Goal: Information Seeking & Learning: Learn about a topic

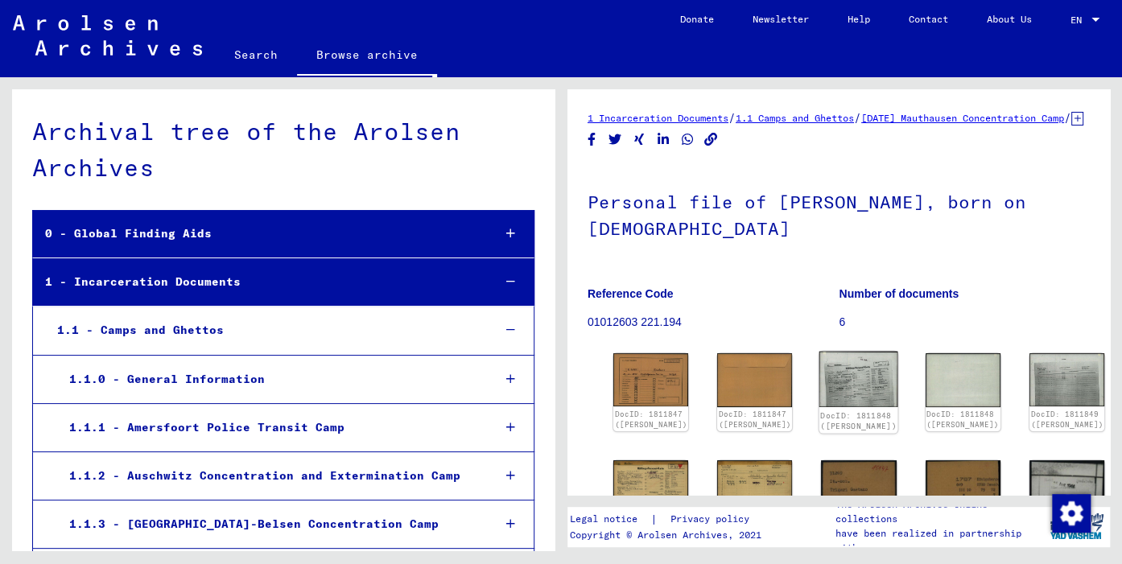
click at [819, 384] on img at bounding box center [858, 380] width 79 height 56
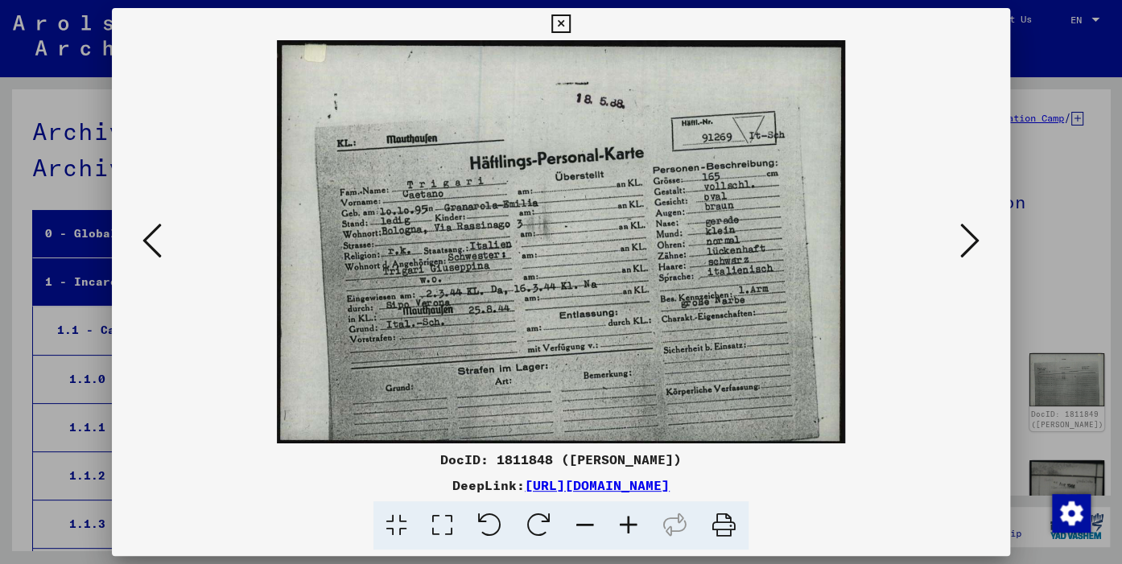
click at [967, 245] on icon at bounding box center [969, 240] width 19 height 39
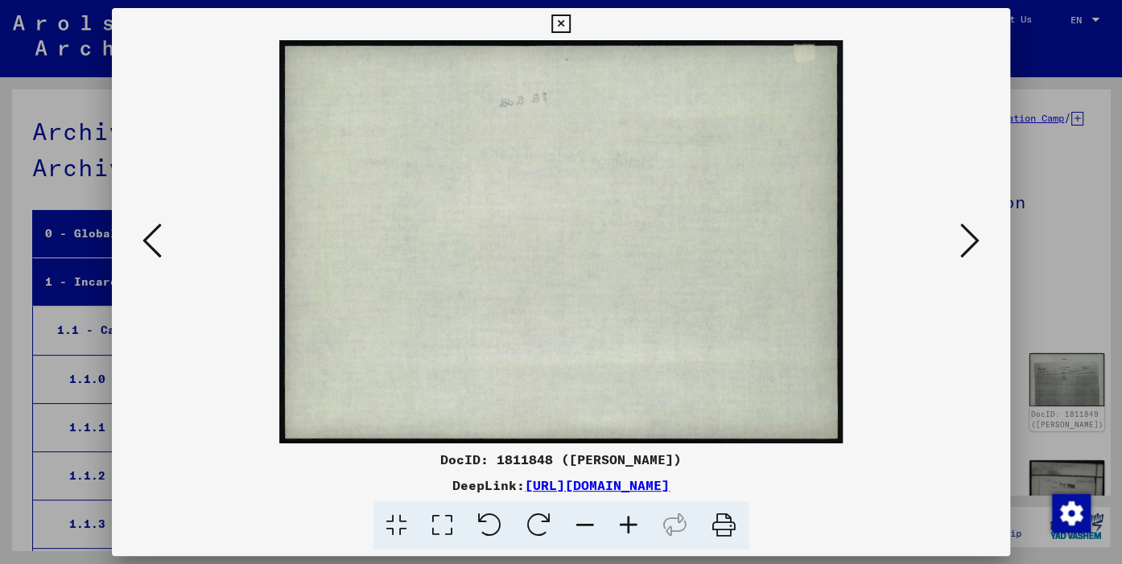
click at [967, 245] on icon at bounding box center [969, 240] width 19 height 39
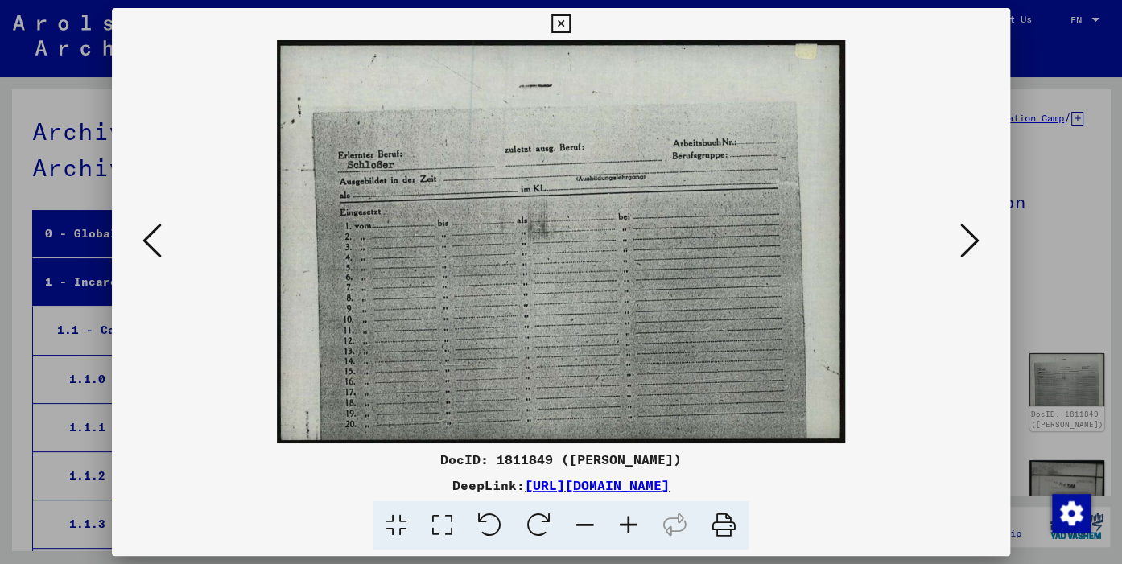
click at [967, 245] on icon at bounding box center [969, 240] width 19 height 39
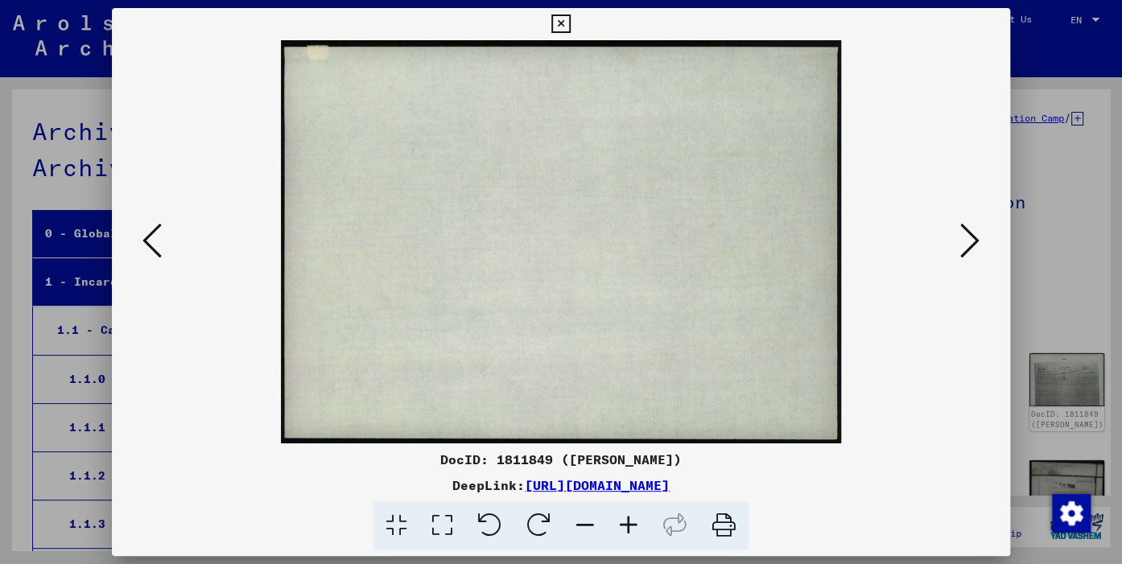
click at [967, 245] on icon at bounding box center [969, 240] width 19 height 39
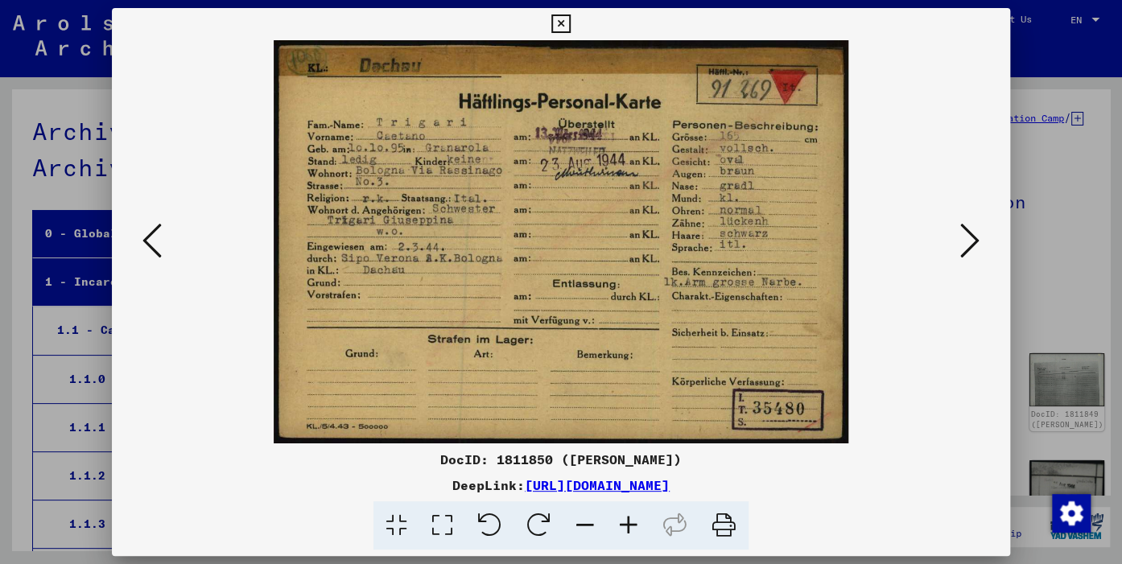
click at [965, 245] on icon at bounding box center [969, 240] width 19 height 39
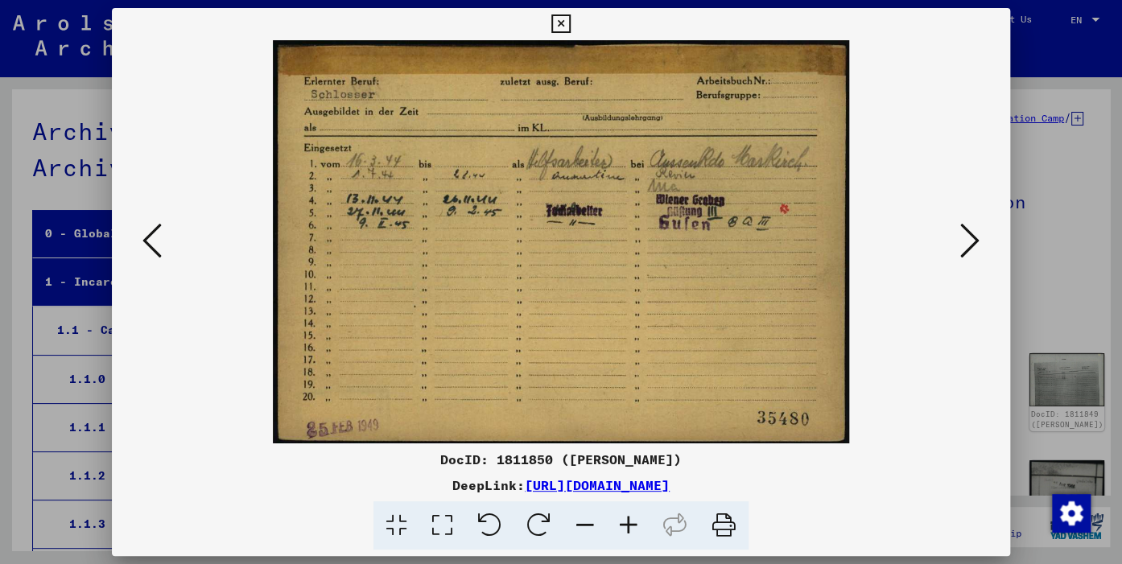
click at [963, 245] on icon at bounding box center [969, 240] width 19 height 39
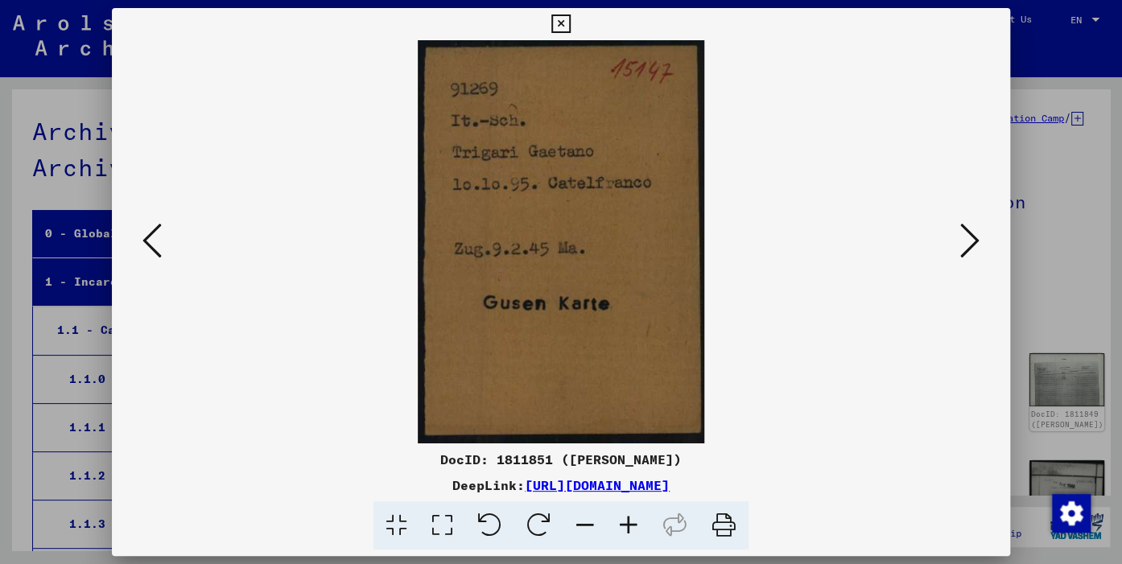
click at [963, 245] on icon at bounding box center [969, 240] width 19 height 39
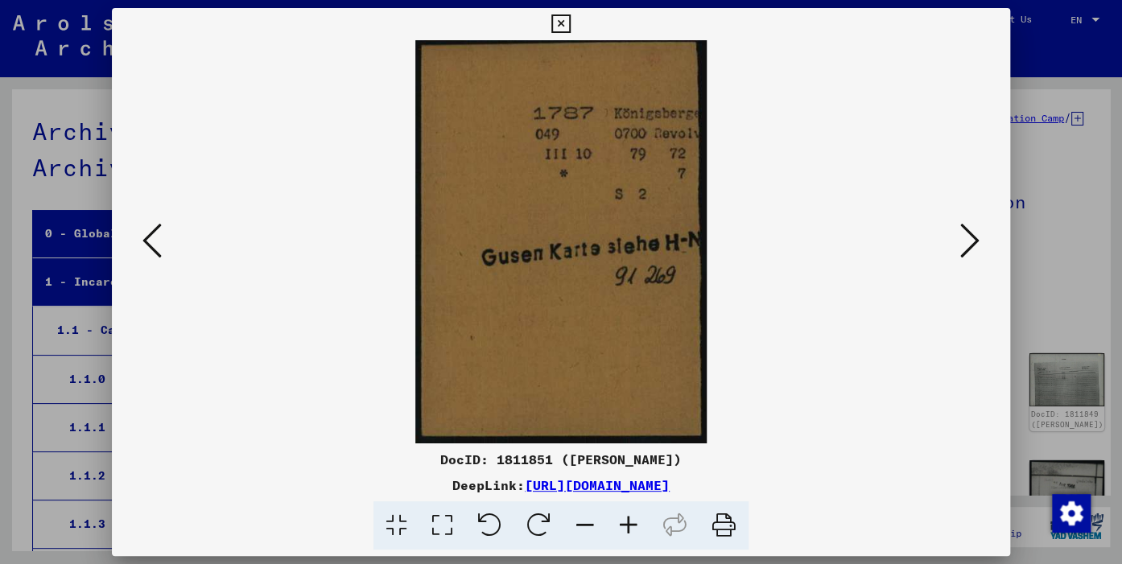
click at [962, 245] on icon at bounding box center [969, 240] width 19 height 39
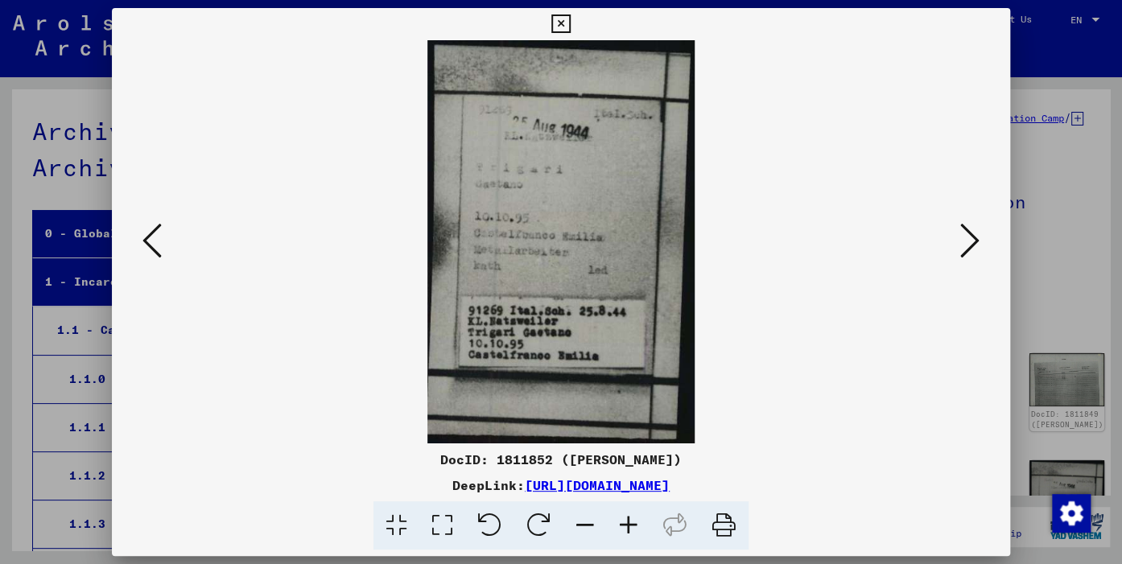
click at [962, 245] on icon at bounding box center [969, 240] width 19 height 39
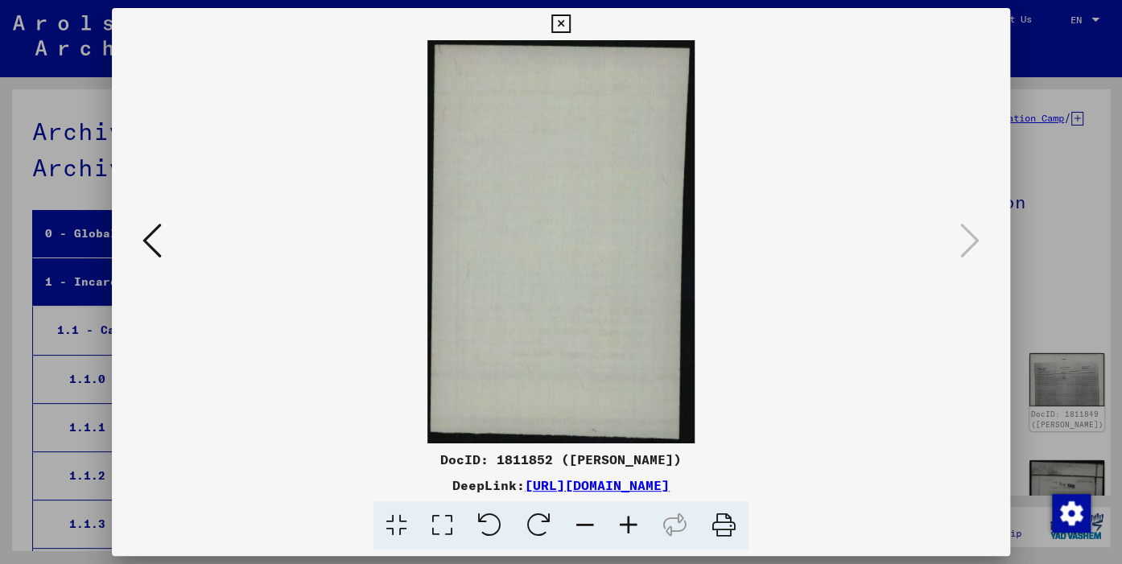
click at [570, 21] on icon at bounding box center [560, 23] width 19 height 19
